Goal: Information Seeking & Learning: Compare options

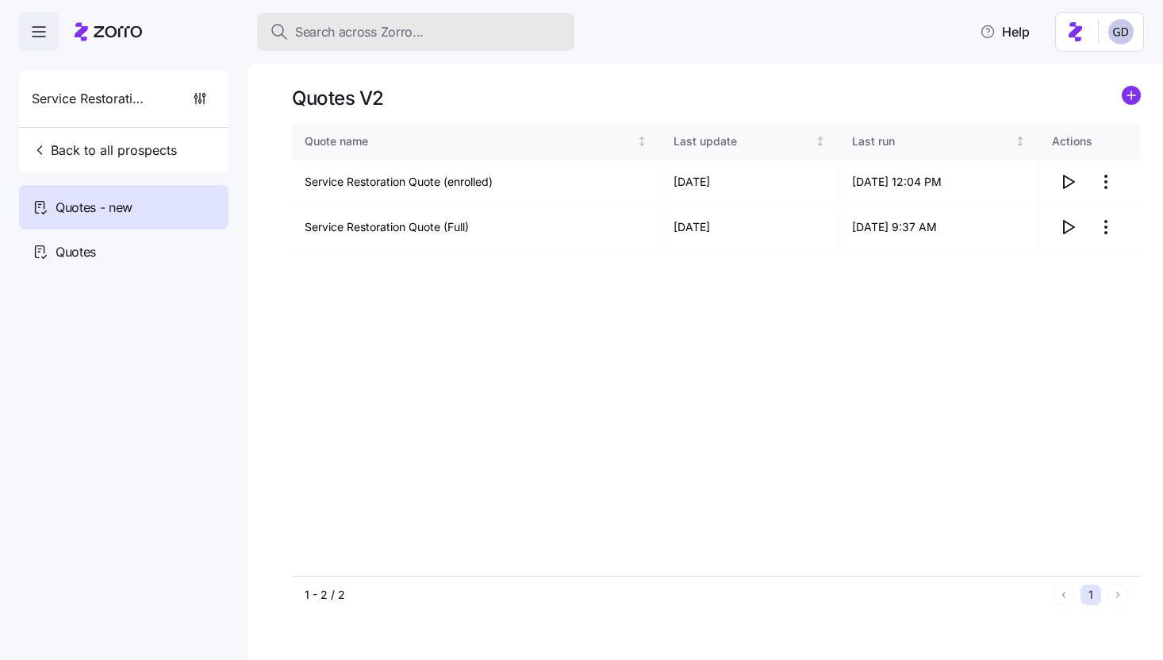
click at [452, 37] on div "Search across Zorro..." at bounding box center [416, 32] width 292 height 20
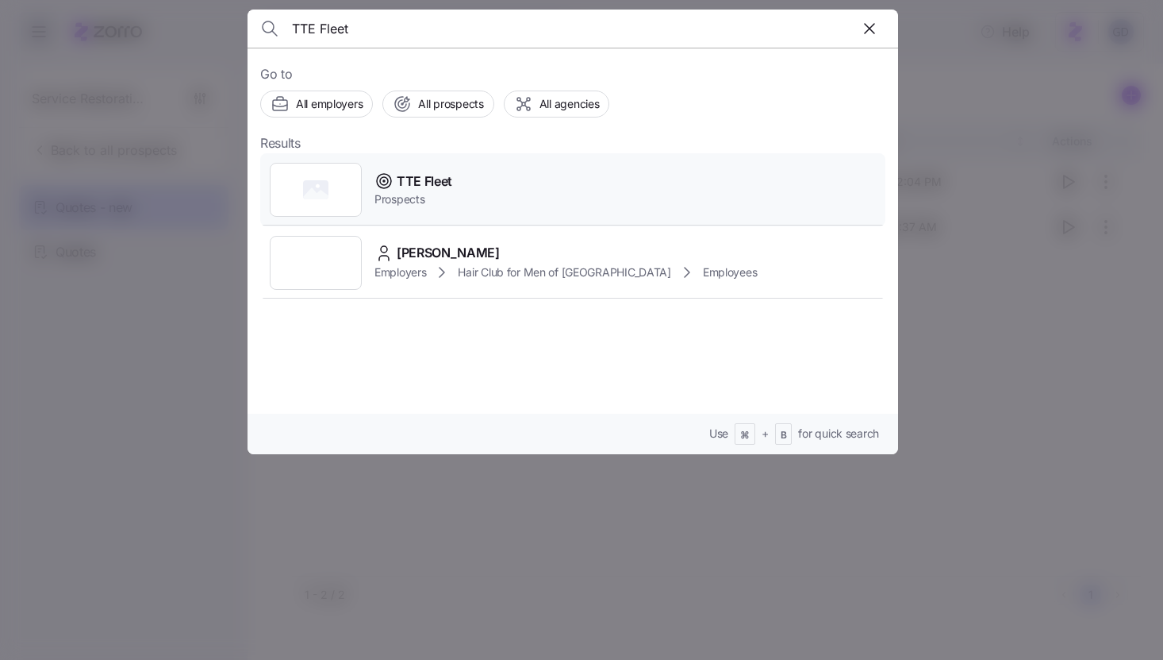
type input "TTE Fleet"
click at [425, 186] on span "TTE Fleet" at bounding box center [425, 181] width 56 height 20
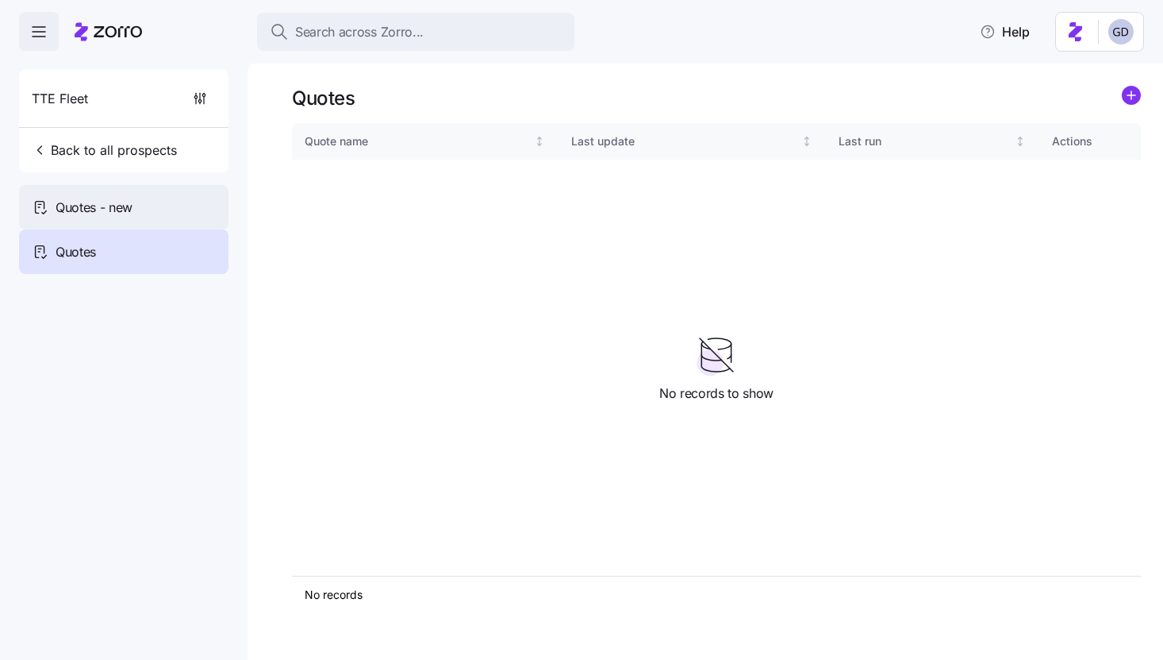
click at [94, 213] on span "Quotes - new" at bounding box center [94, 208] width 77 height 20
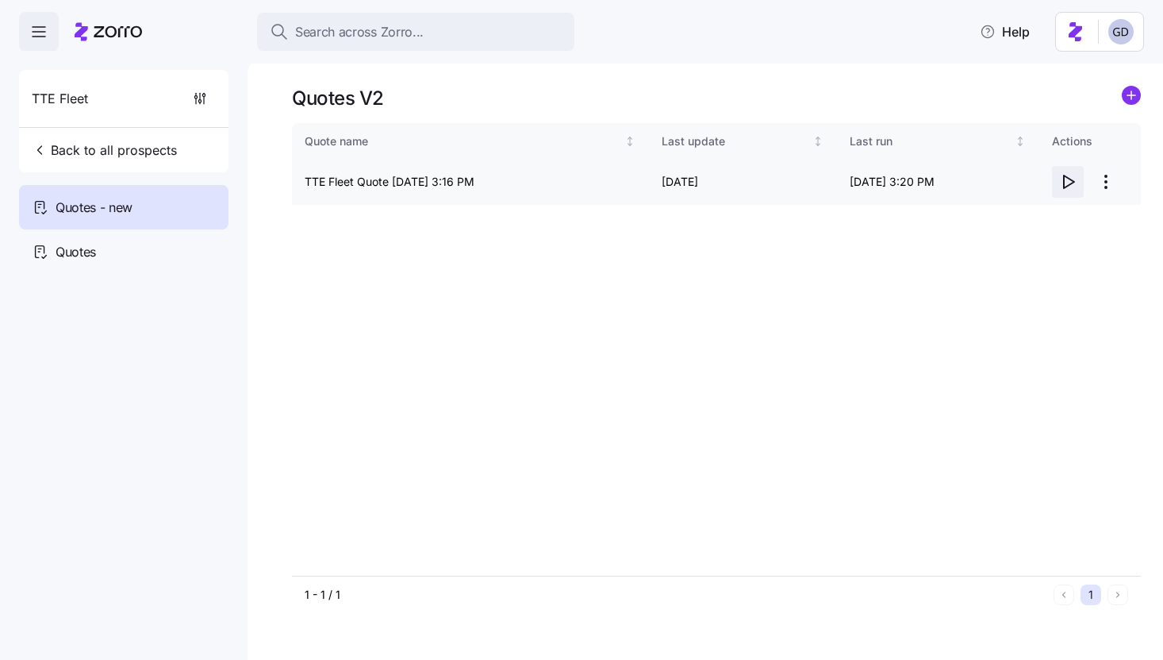
click at [1062, 180] on icon "button" at bounding box center [1068, 181] width 19 height 19
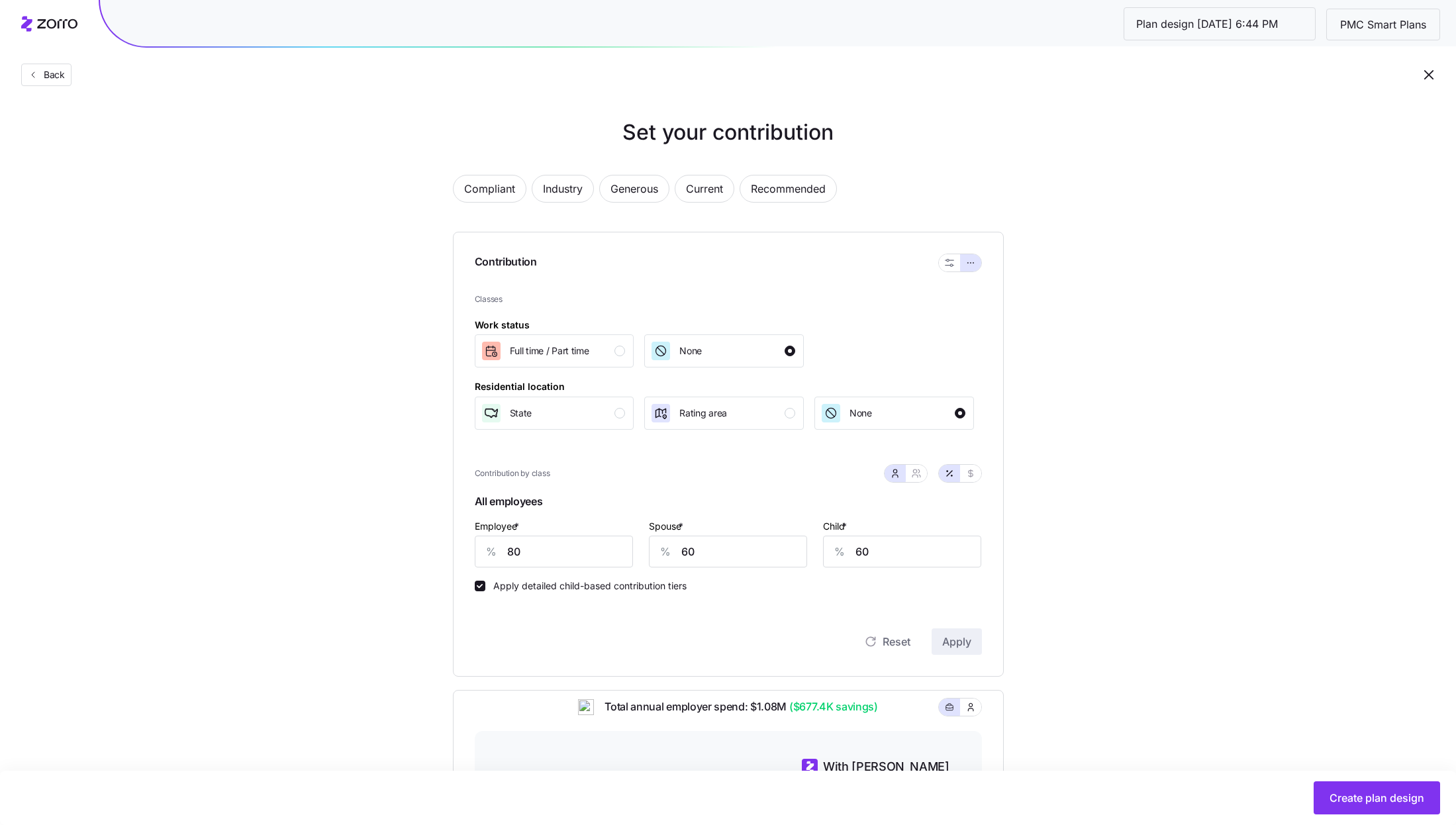
scroll to position [339, 0]
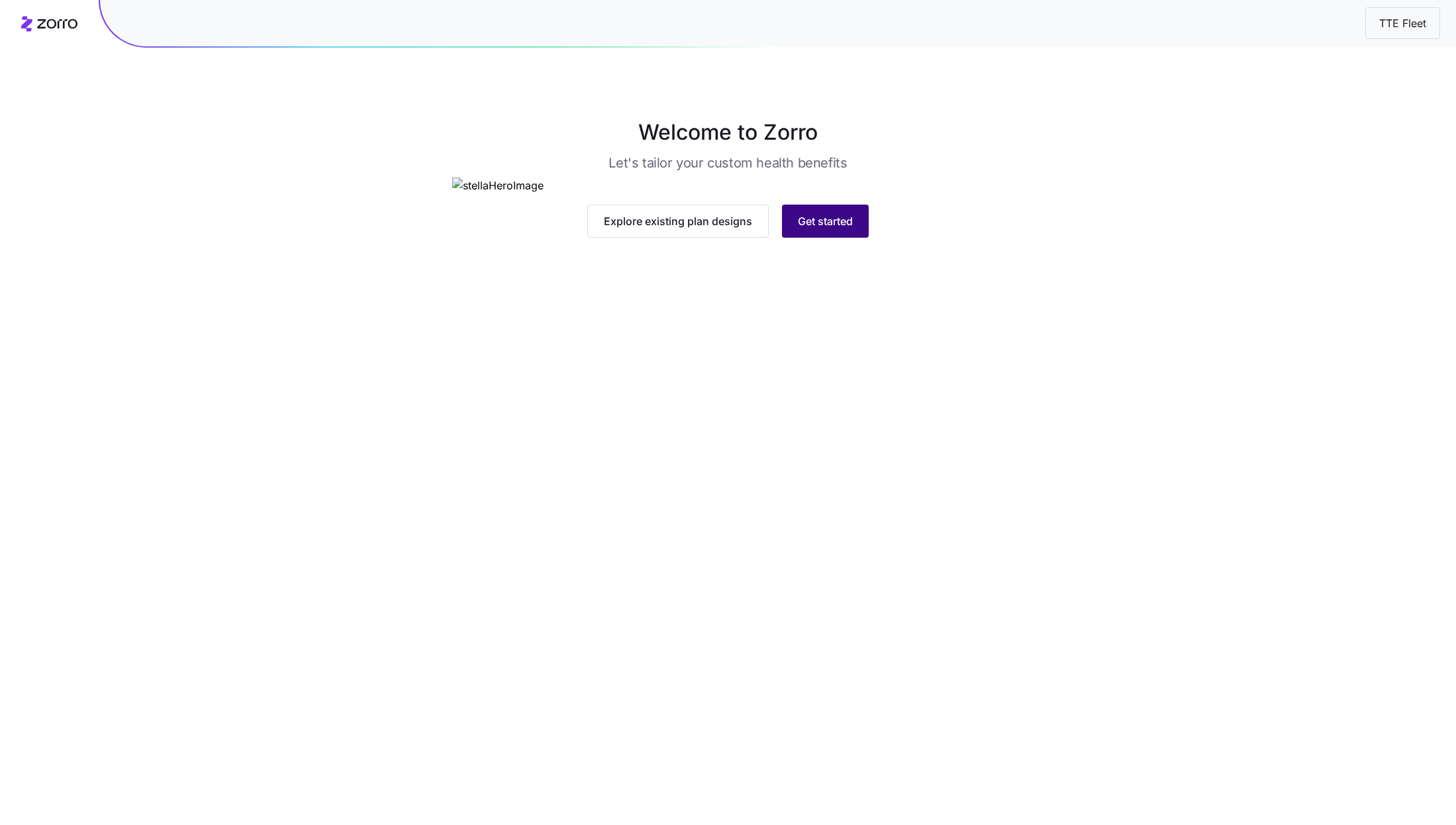
click at [815, 229] on span "Get started" at bounding box center [825, 221] width 55 height 16
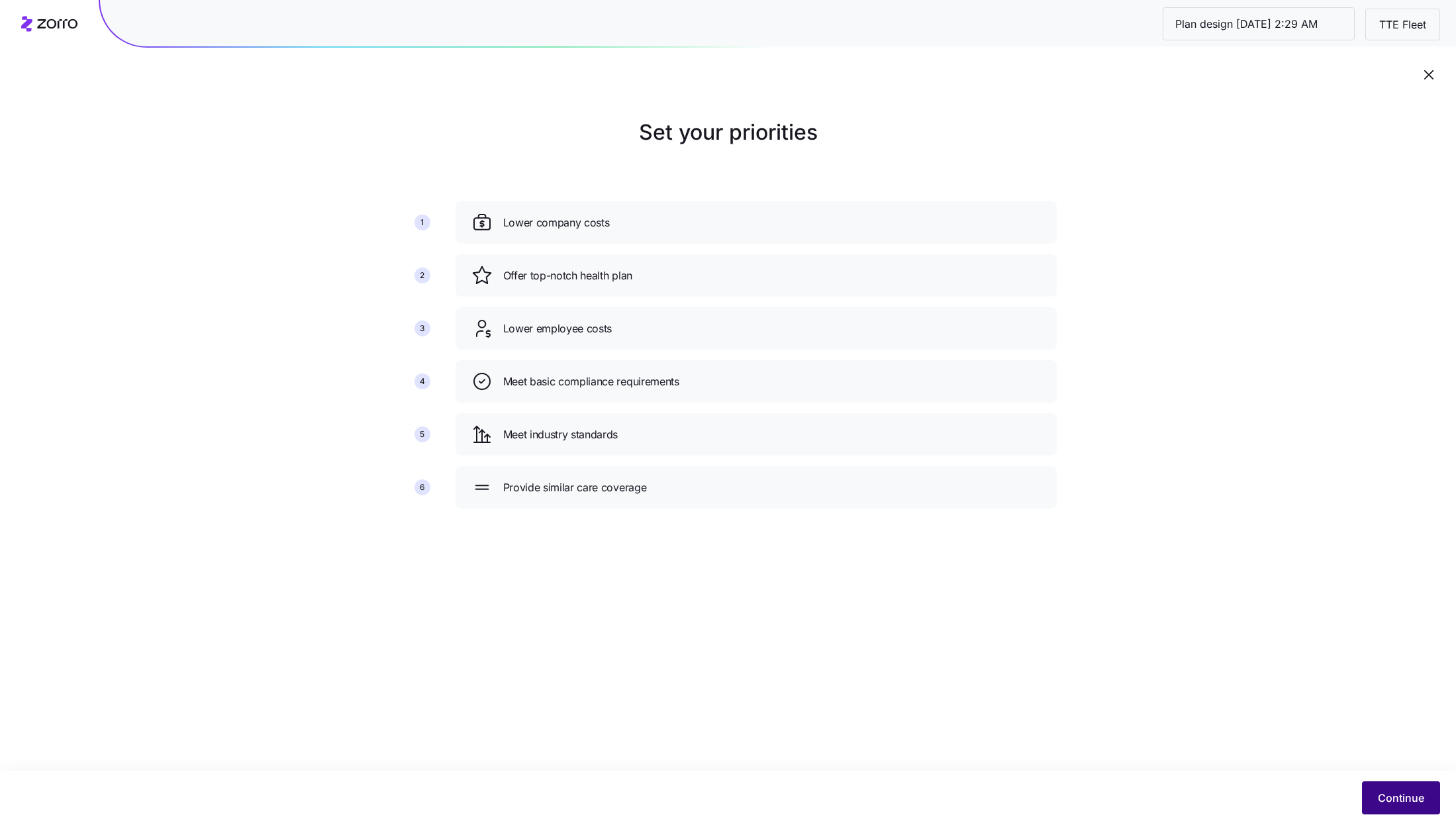
click at [1398, 790] on button "Continue" at bounding box center [1402, 798] width 78 height 33
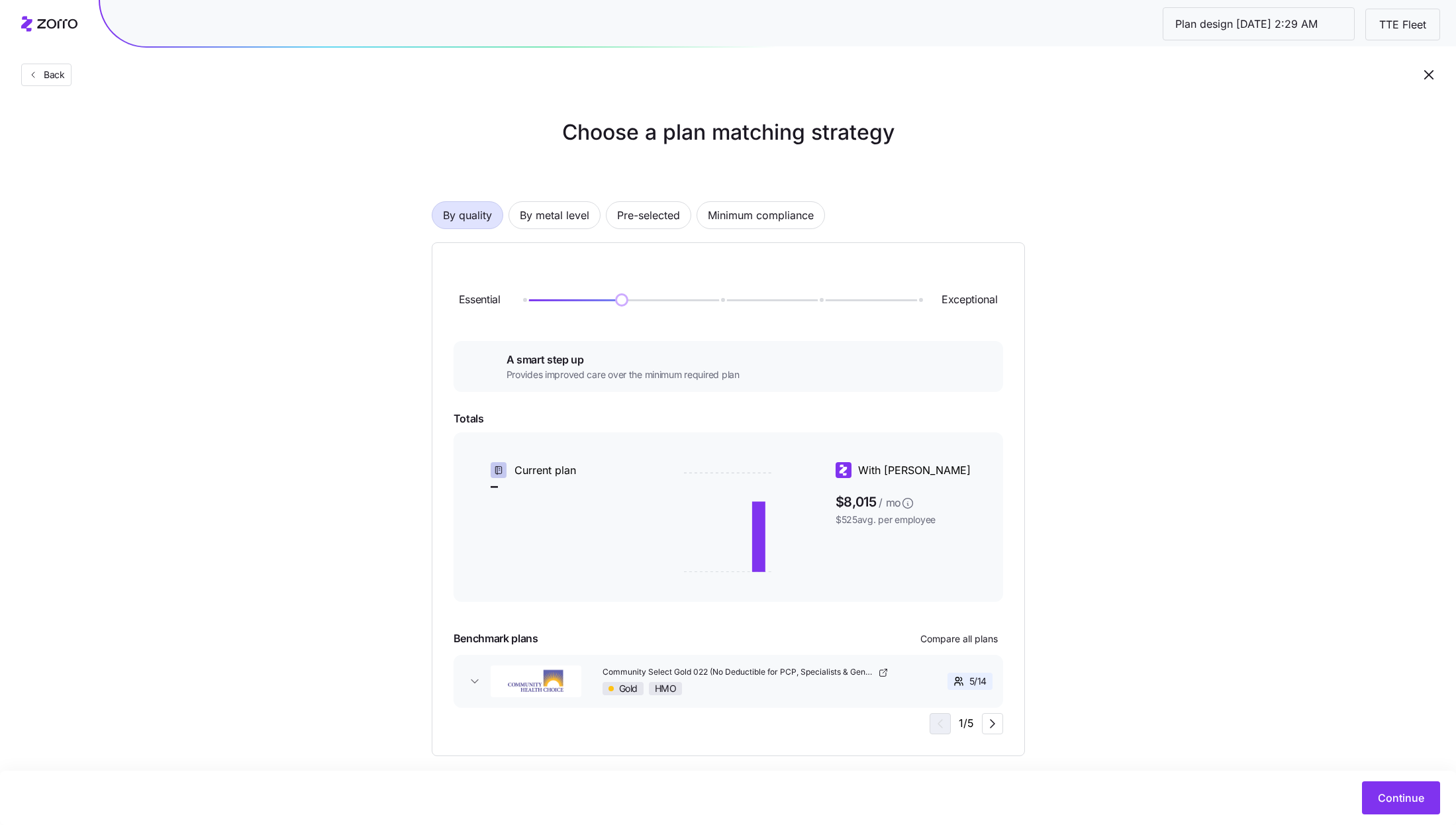
scroll to position [14, 0]
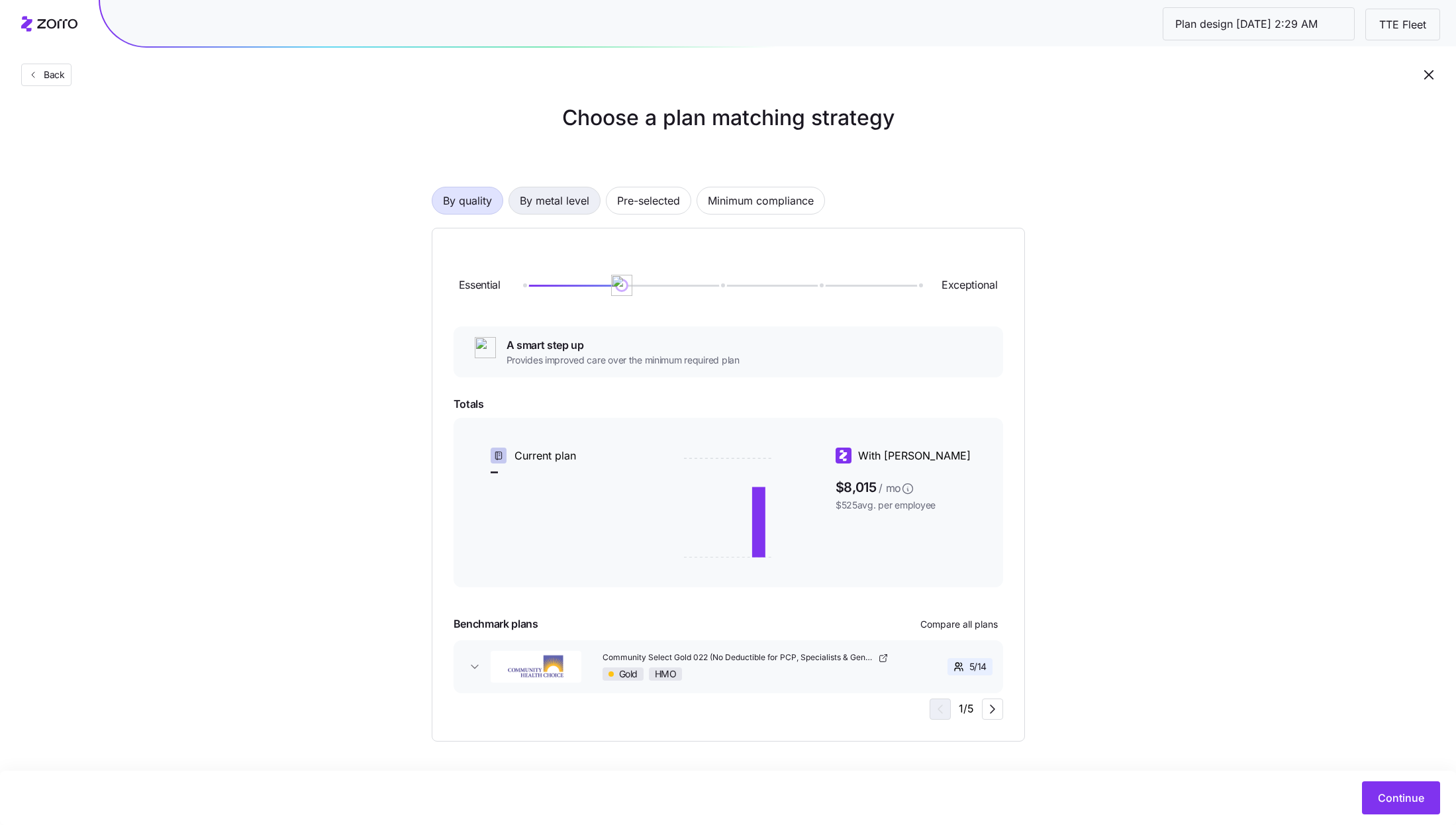
click at [543, 188] on span "By metal level" at bounding box center [554, 201] width 69 height 27
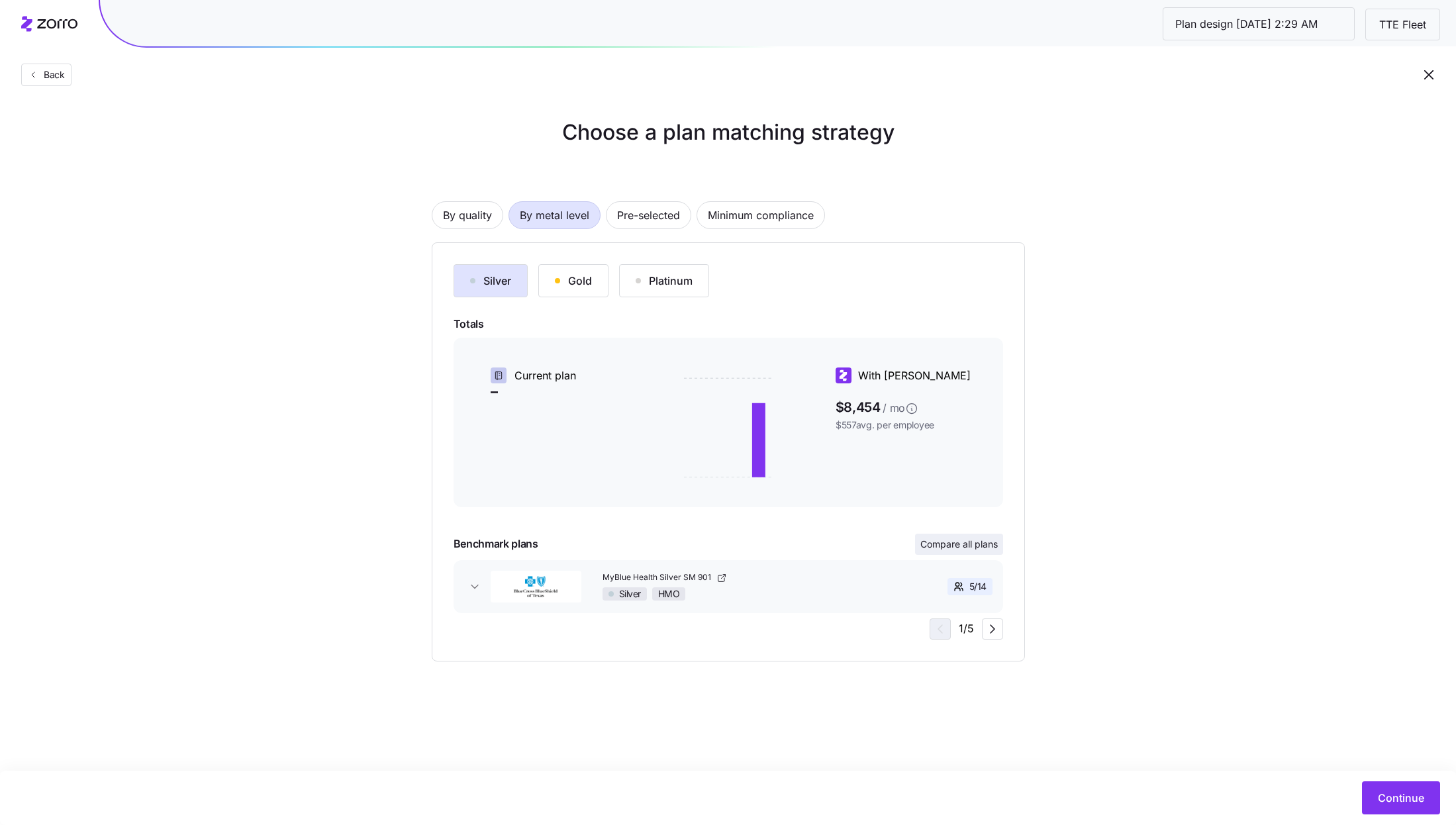
click at [989, 541] on span "Compare all plans" at bounding box center [959, 544] width 78 height 13
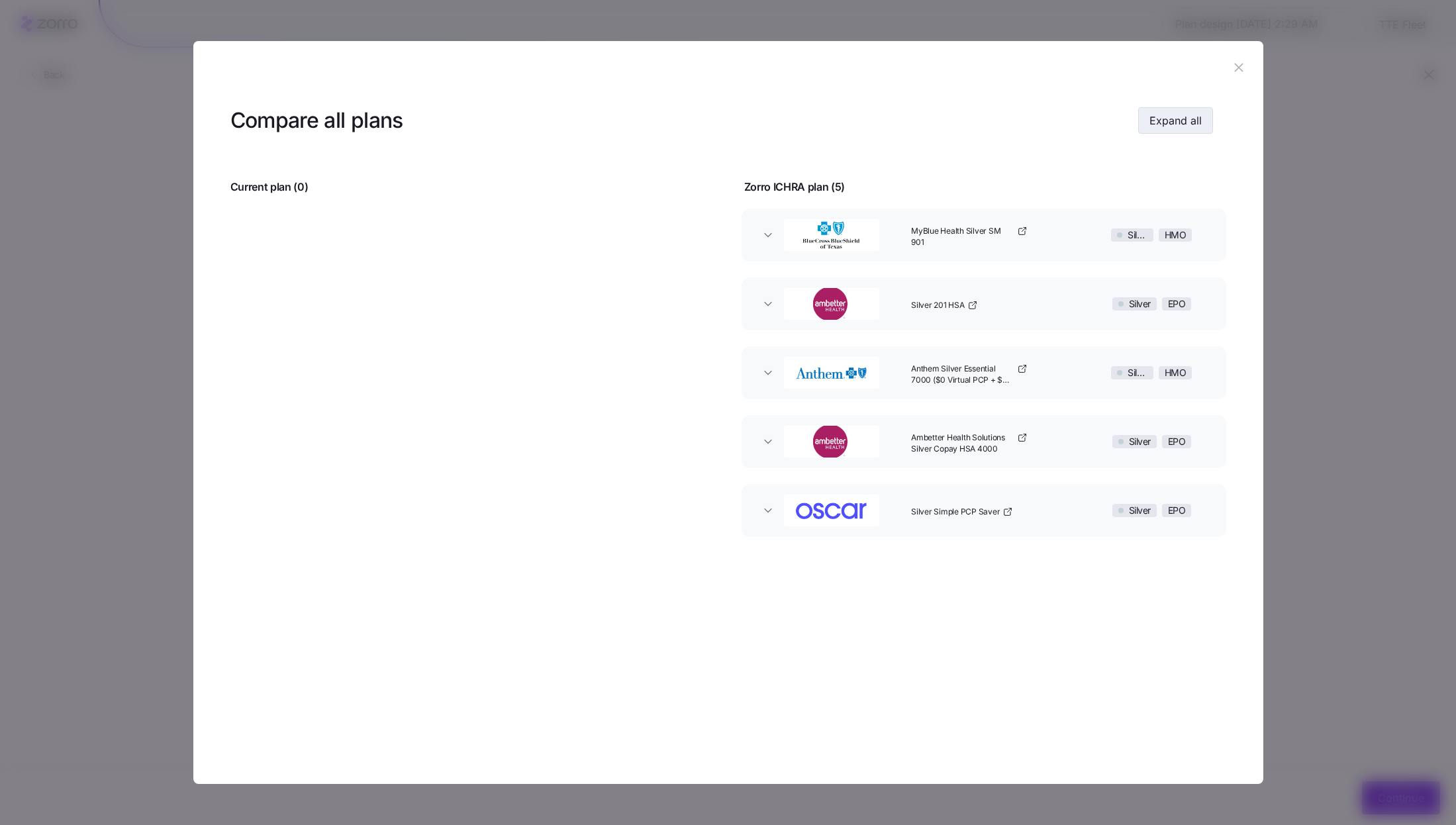
click at [1184, 126] on span "Expand all" at bounding box center [1176, 120] width 53 height 16
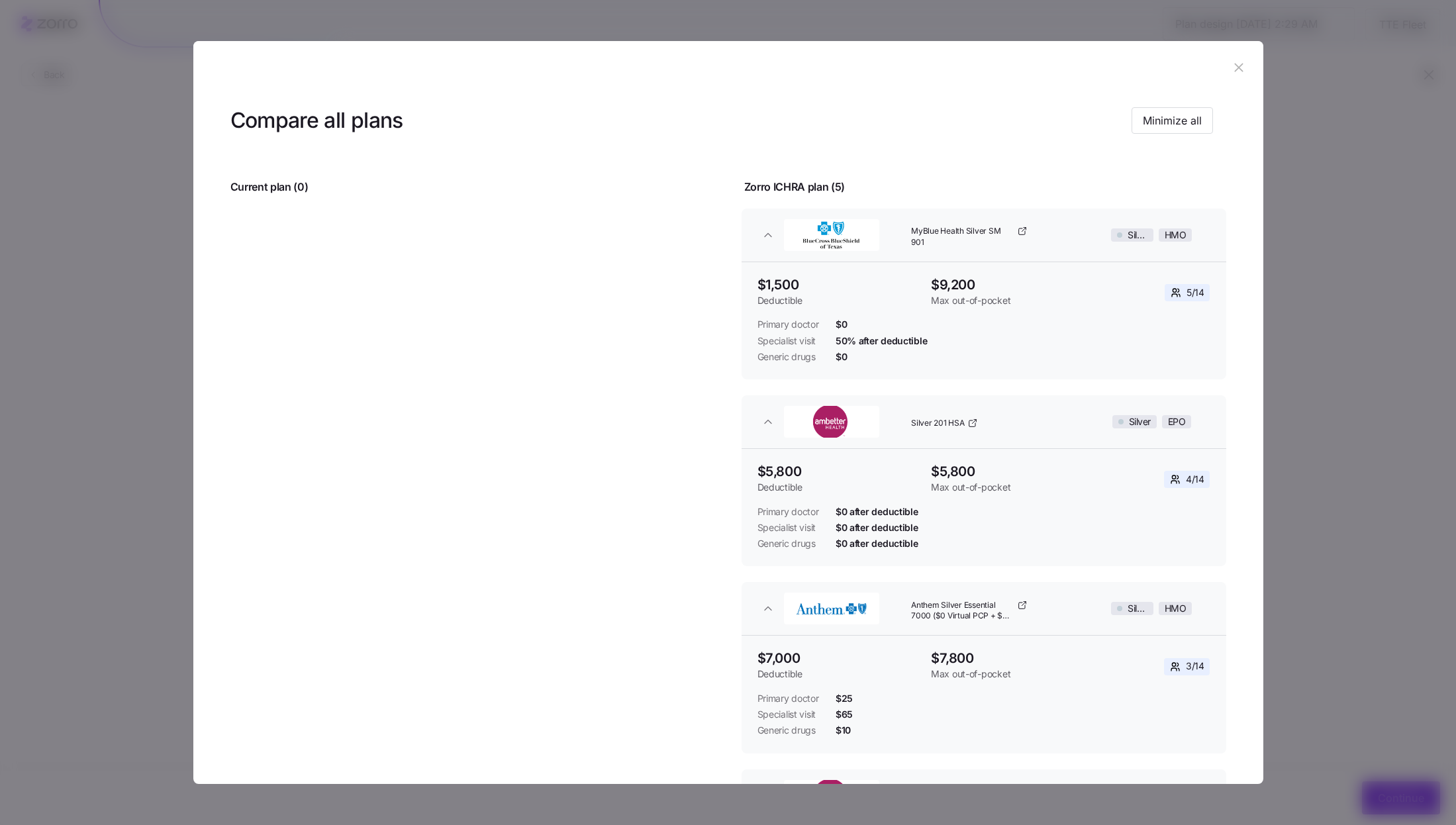
click at [1232, 73] on icon "button" at bounding box center [1238, 67] width 14 height 14
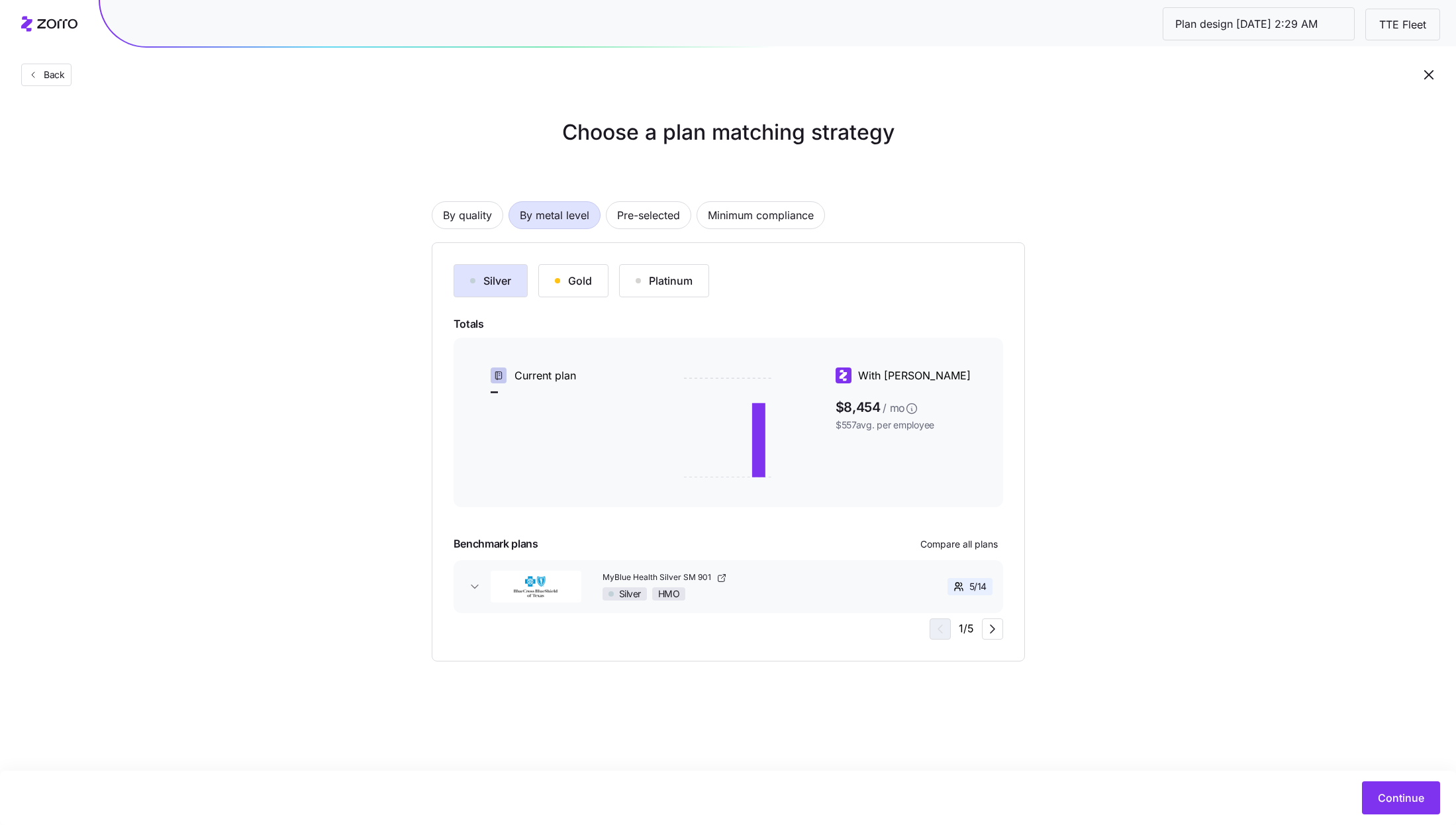
click at [561, 278] on div "Gold" at bounding box center [573, 280] width 37 height 16
click at [980, 543] on span "Compare all plans" at bounding box center [959, 544] width 78 height 13
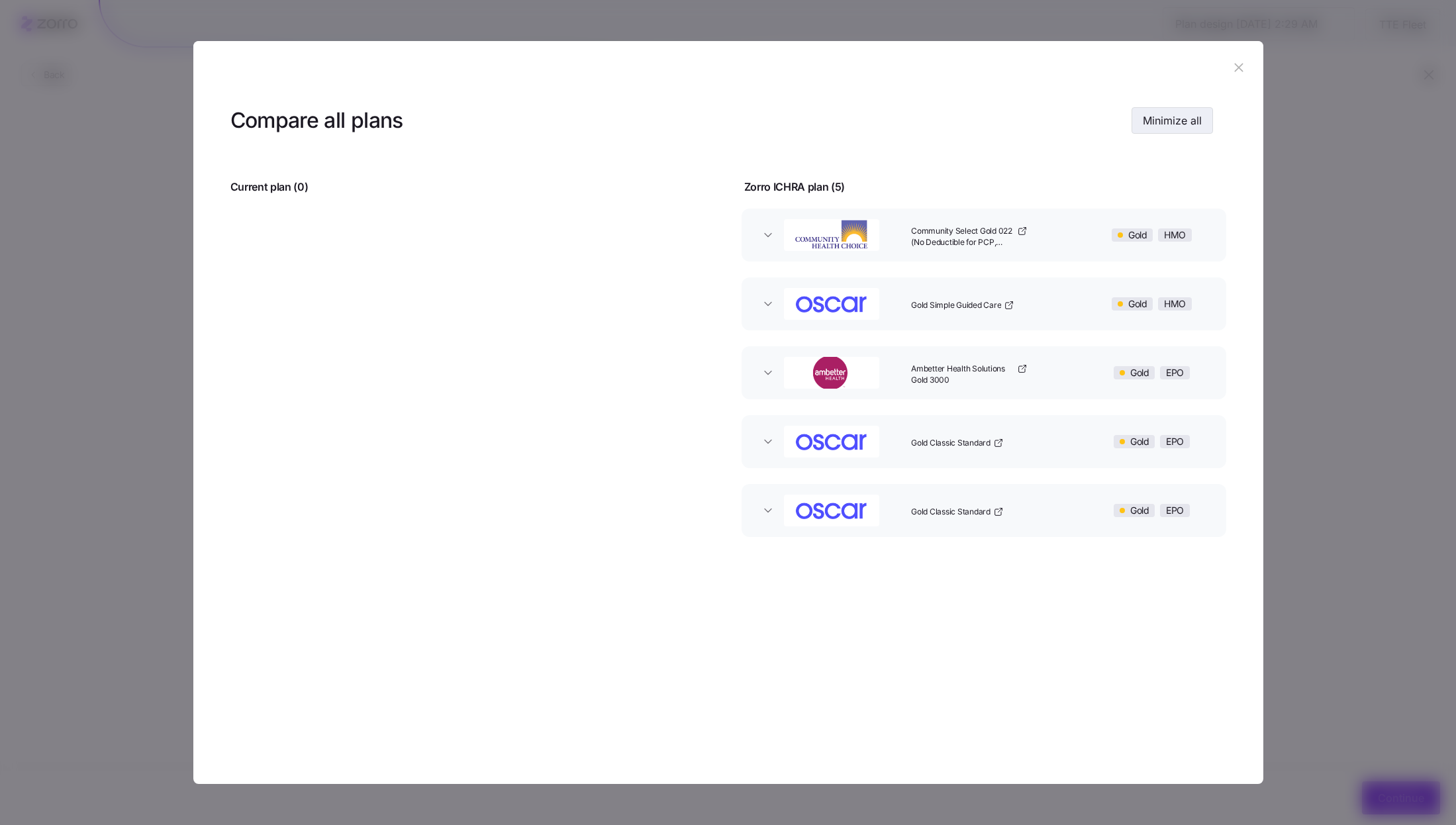
click at [1182, 120] on span "Minimize all" at bounding box center [1172, 120] width 59 height 16
click at [1170, 126] on span "Expand all" at bounding box center [1176, 120] width 53 height 16
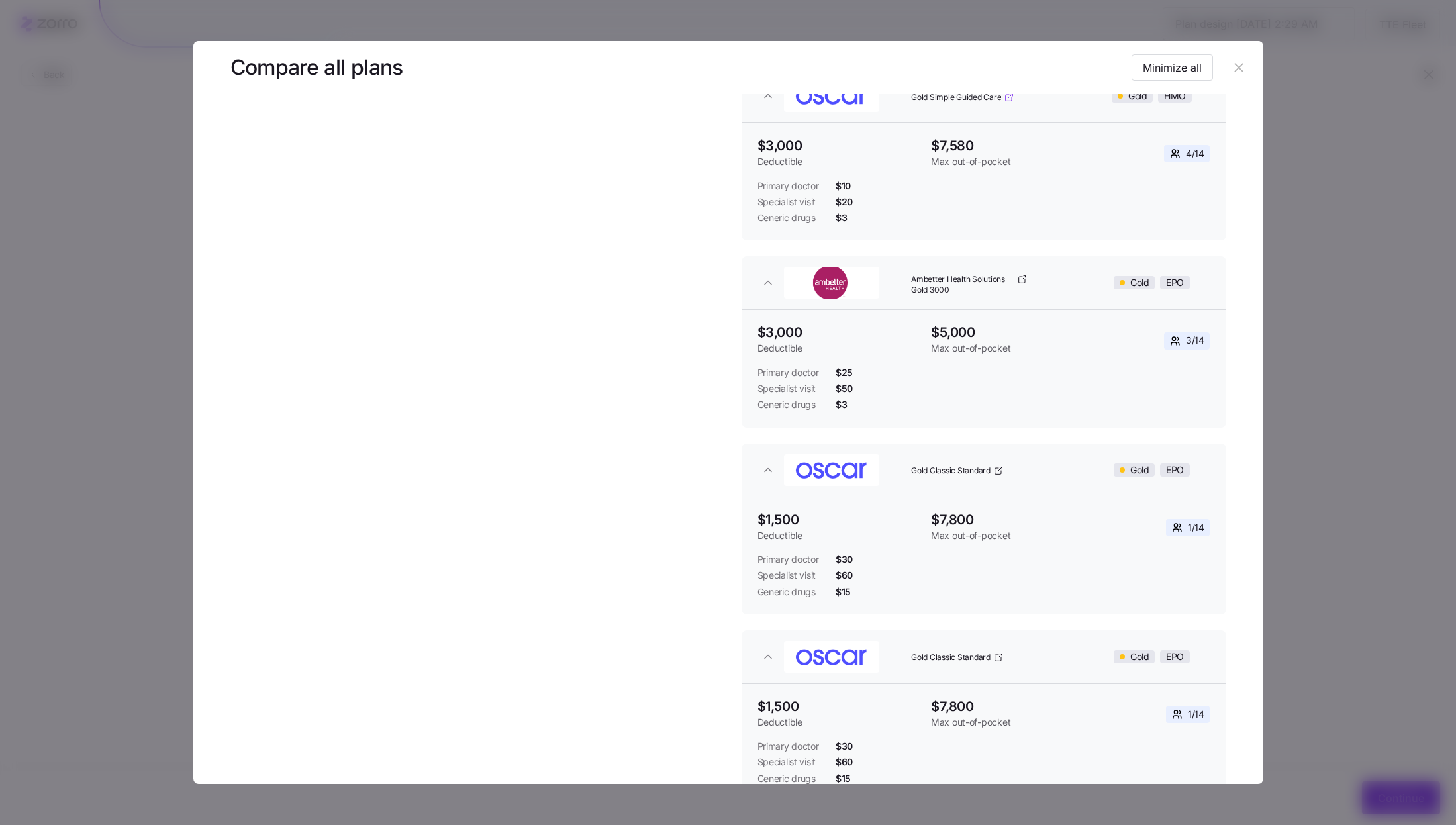
scroll to position [424, 0]
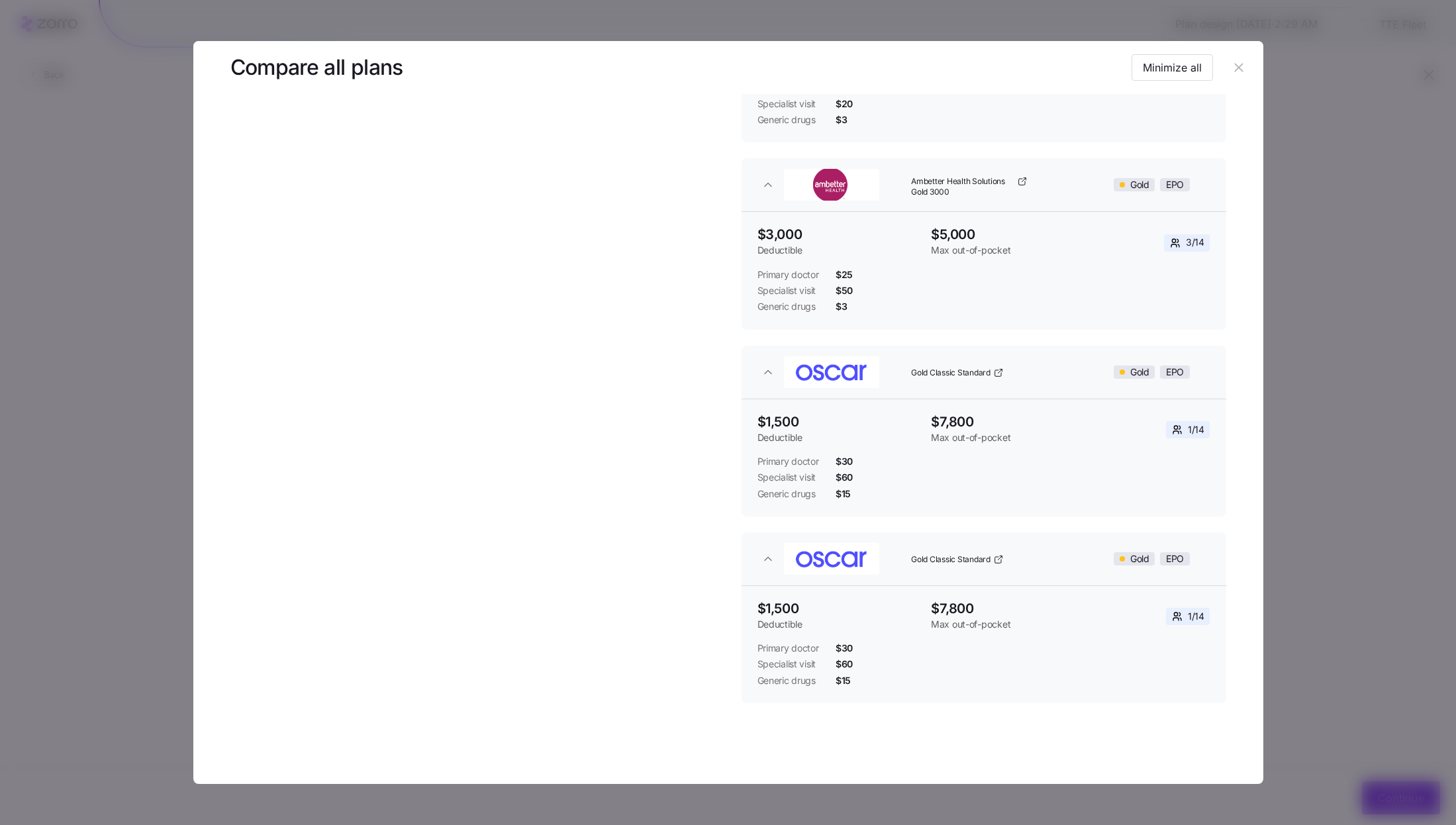
click at [1232, 73] on icon "button" at bounding box center [1238, 67] width 14 height 14
